Goal: Register for event/course

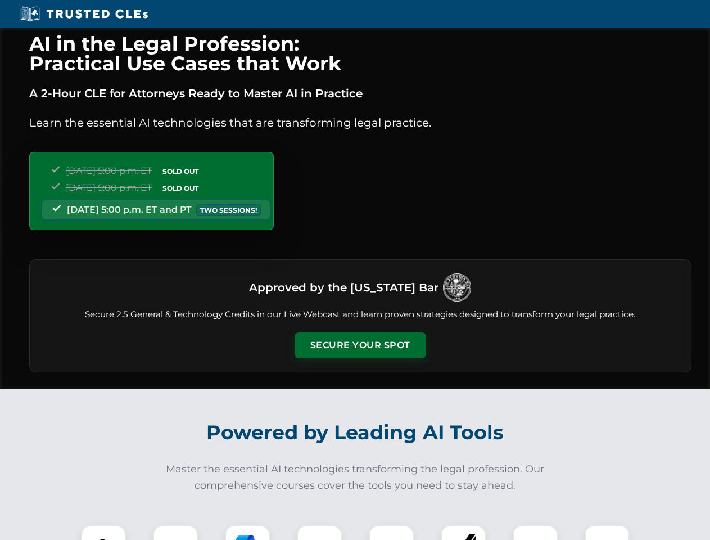
click at [360, 345] on button "Secure Your Spot" at bounding box center [361, 345] width 132 height 26
click at [103, 533] on img at bounding box center [103, 548] width 33 height 33
